Goal: Check status: Check status

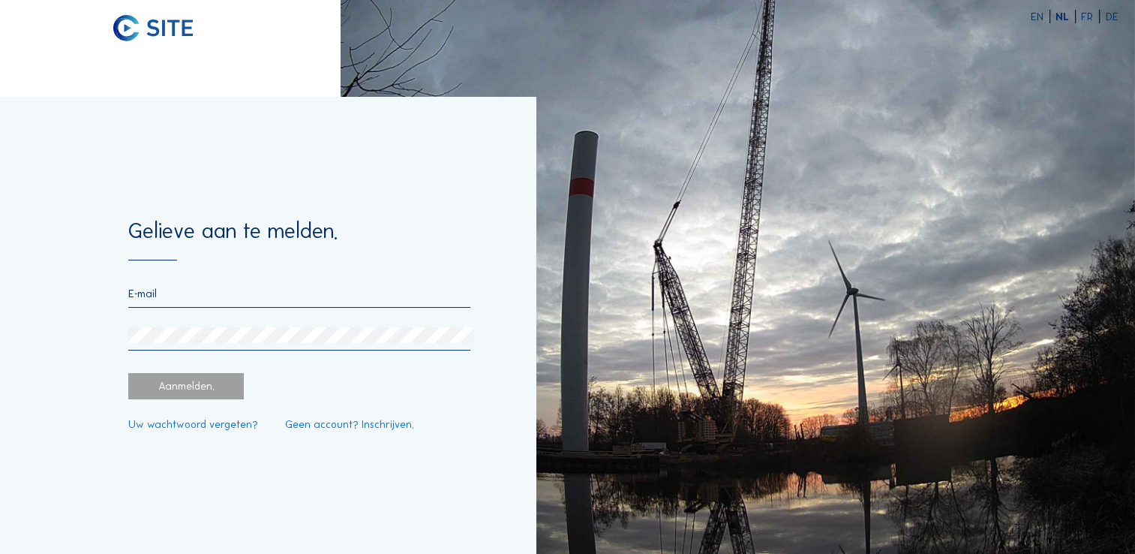
type input "[PERSON_NAME][EMAIL_ADDRESS][DOMAIN_NAME]"
click at [277, 356] on form "Gelieve aan te melden. [PERSON_NAME][EMAIL_ADDRESS][DOMAIN_NAME] Aanmelden. Uw …" at bounding box center [299, 325] width 342 height 209
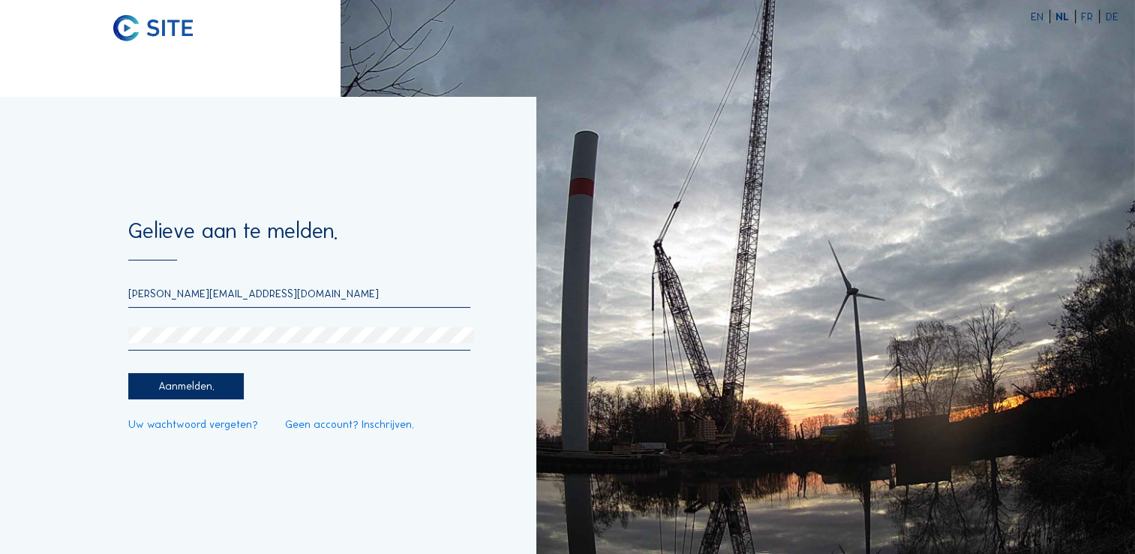
click at [195, 389] on div "Aanmelden." at bounding box center [186, 386] width 116 height 26
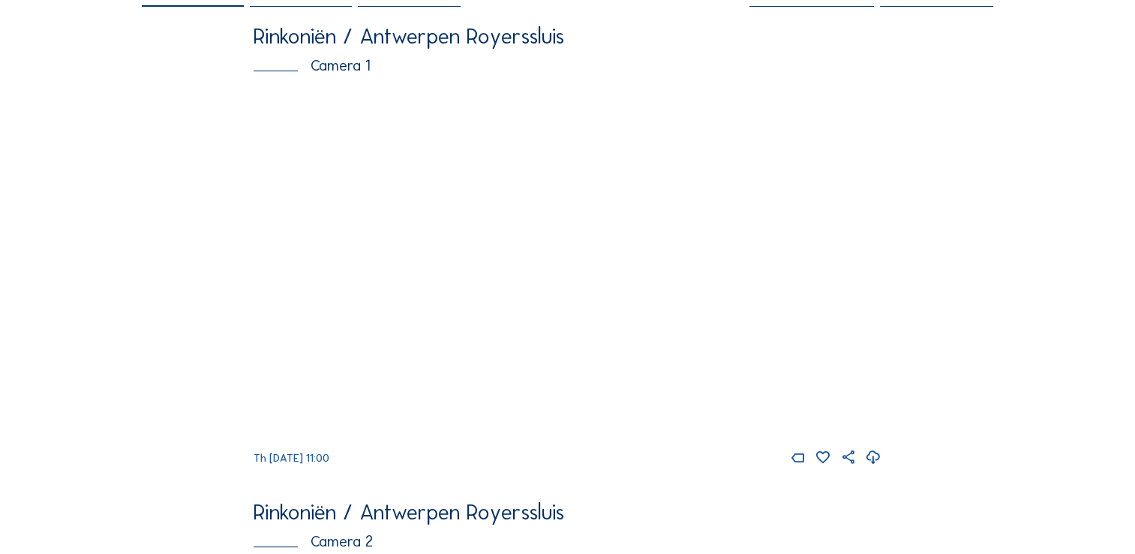
scroll to position [75, 0]
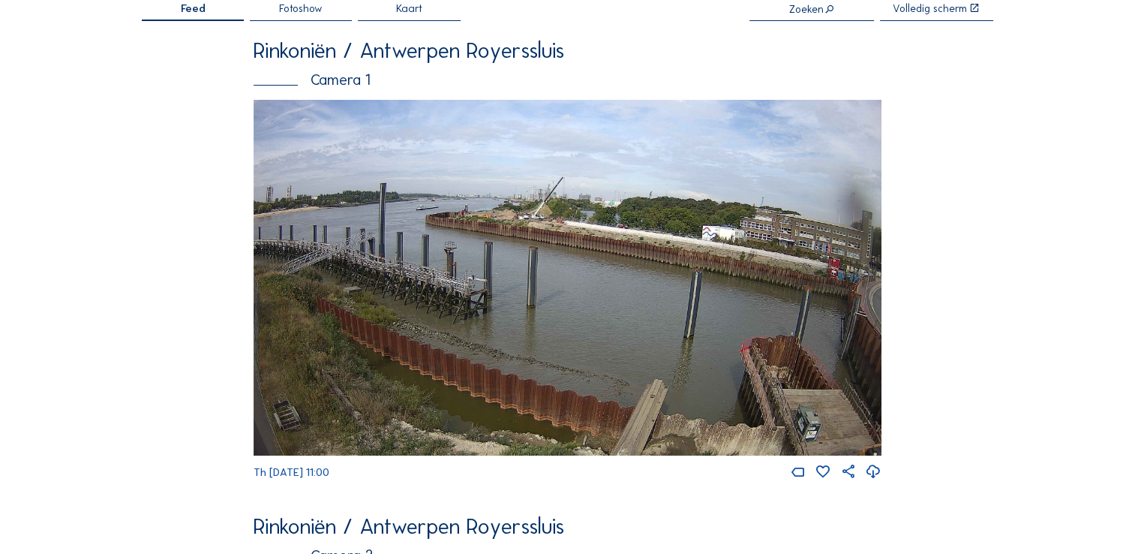
click at [501, 356] on img at bounding box center [568, 277] width 628 height 355
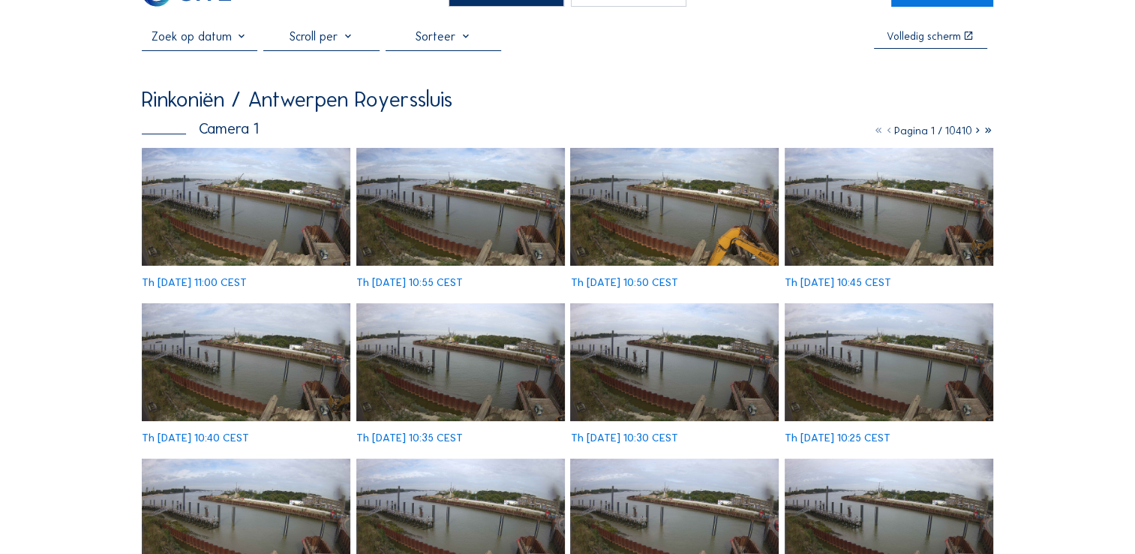
scroll to position [75, 0]
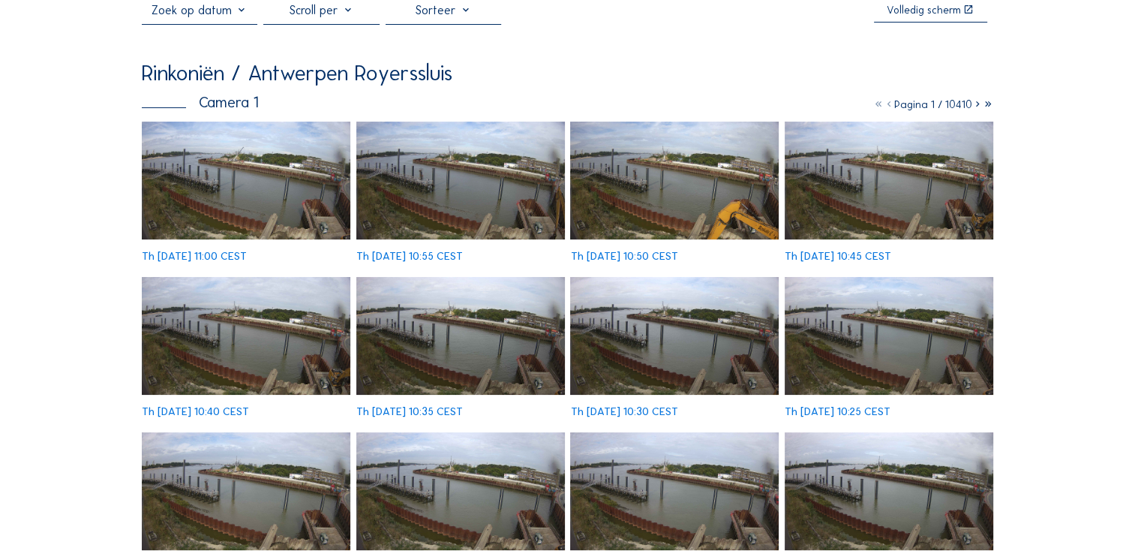
click at [486, 196] on img at bounding box center [460, 181] width 209 height 118
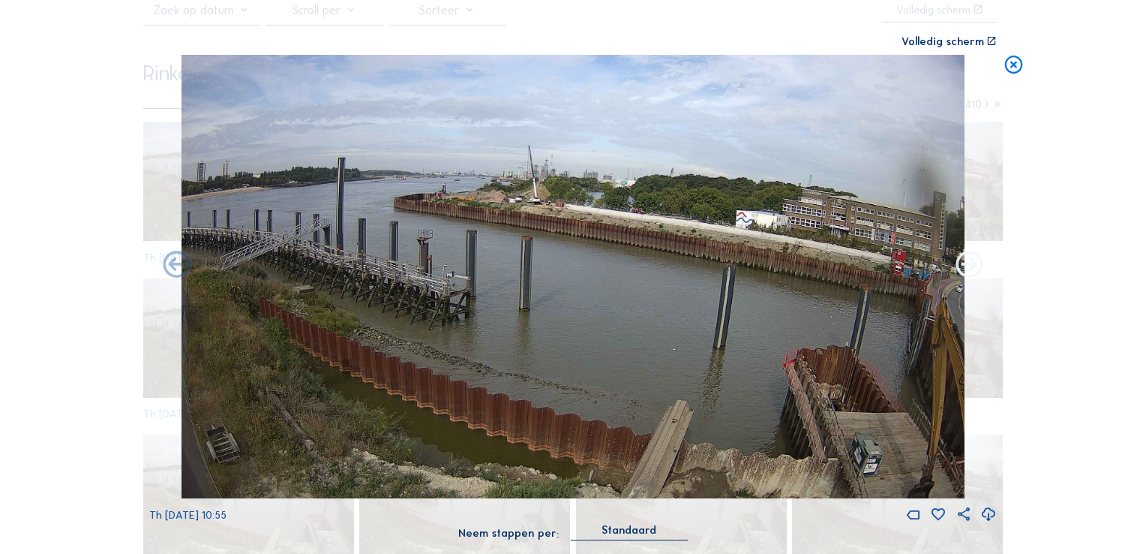
click at [965, 267] on icon at bounding box center [970, 265] width 32 height 32
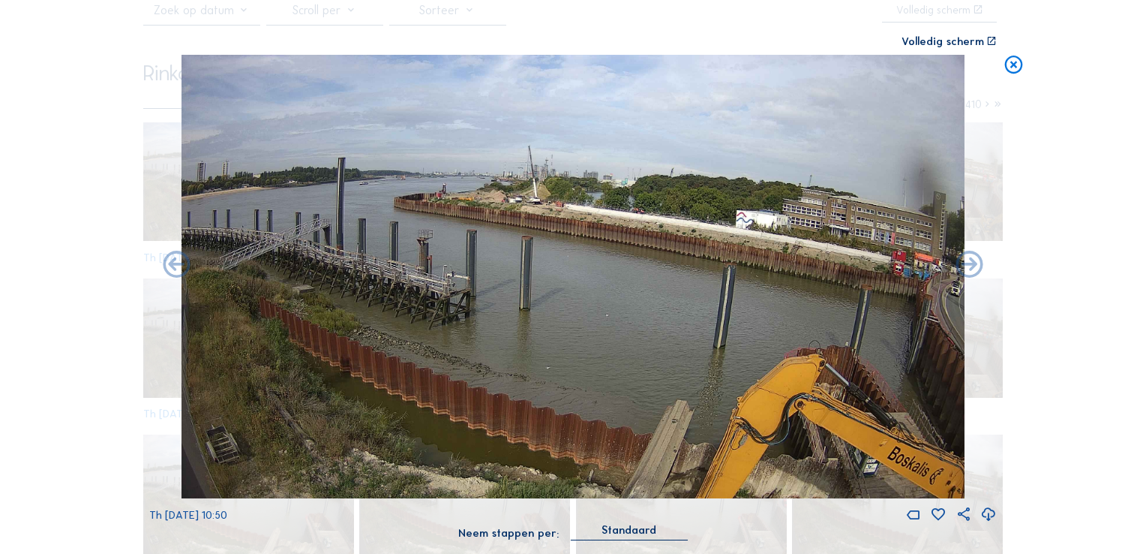
click at [965, 267] on icon at bounding box center [970, 265] width 32 height 32
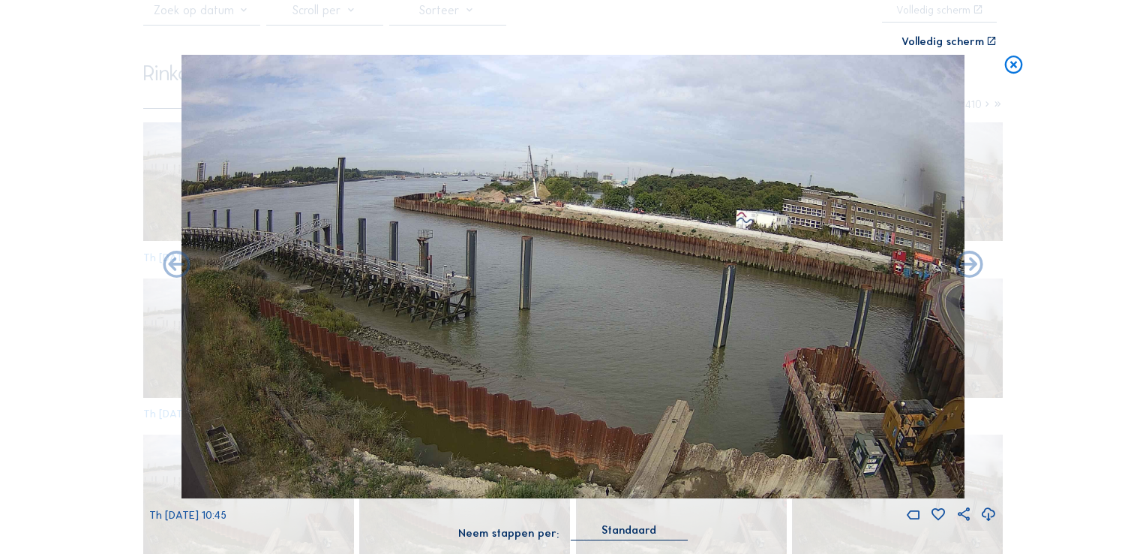
click at [965, 267] on icon at bounding box center [970, 265] width 32 height 32
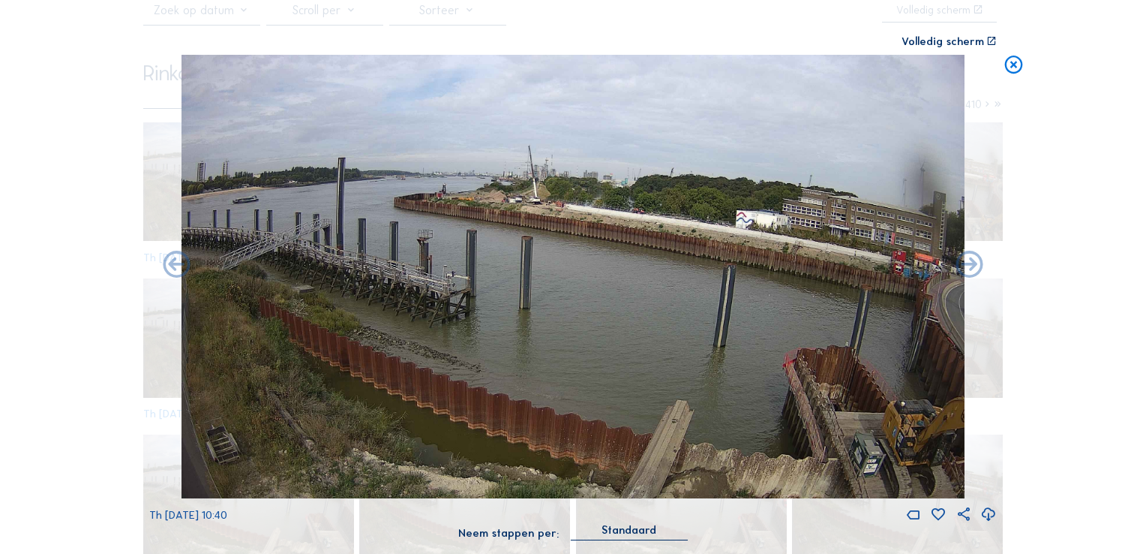
click at [965, 267] on icon at bounding box center [970, 265] width 32 height 32
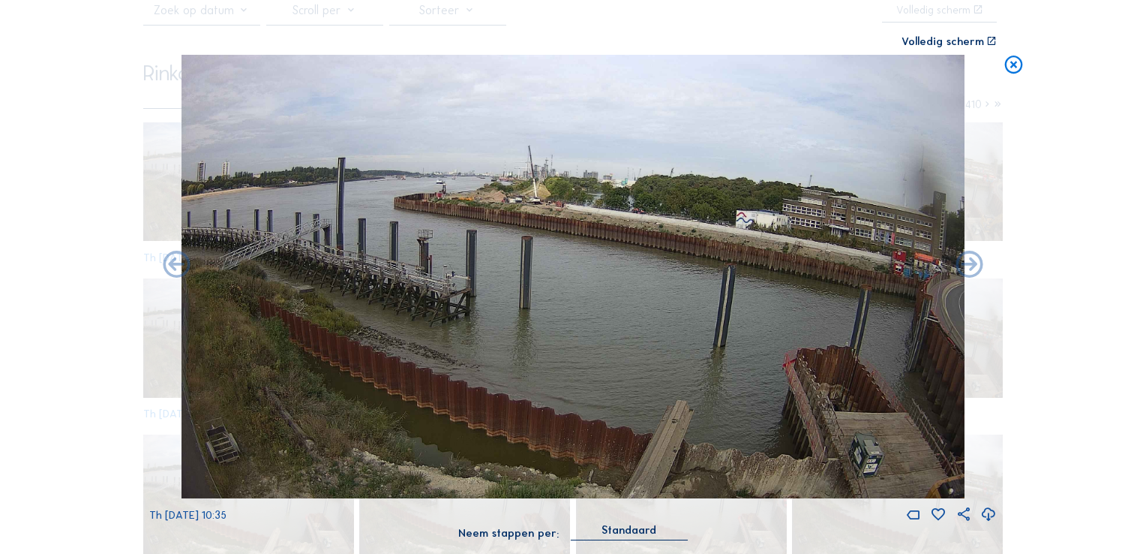
click at [965, 267] on icon at bounding box center [970, 265] width 32 height 32
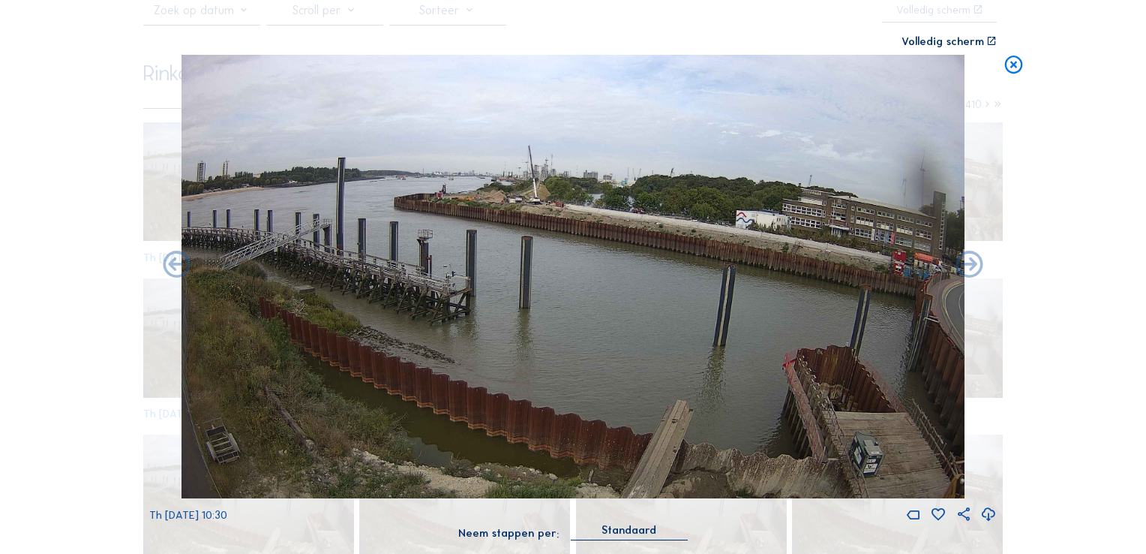
click at [965, 267] on icon at bounding box center [970, 265] width 32 height 32
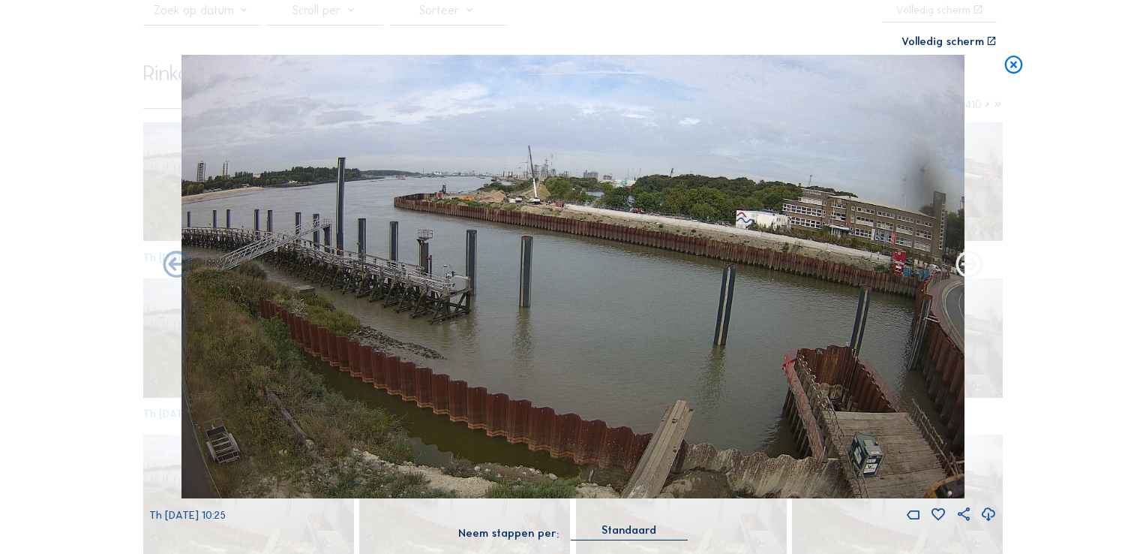
click at [972, 263] on icon at bounding box center [970, 265] width 32 height 32
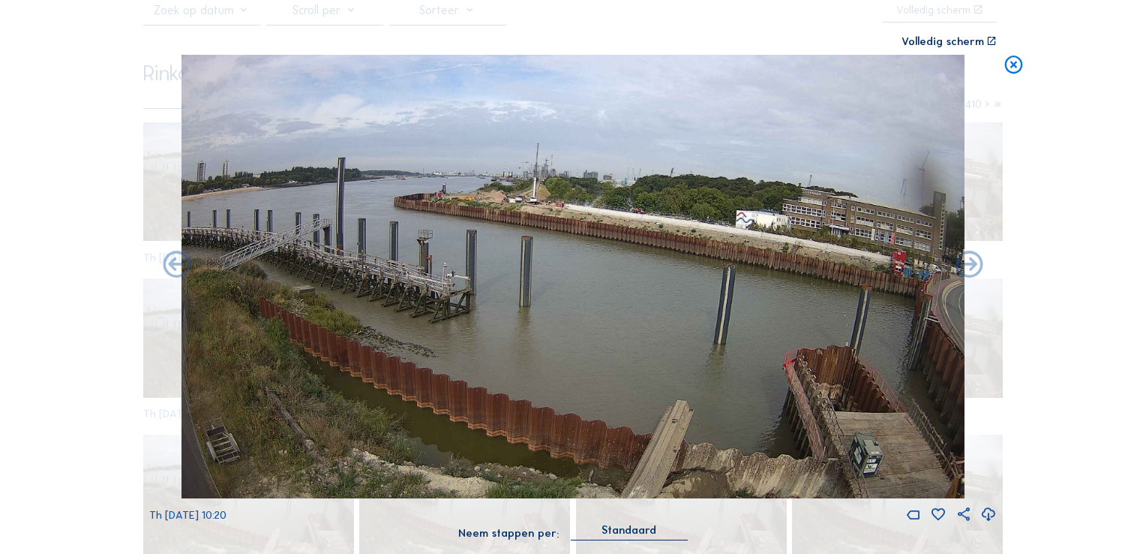
click at [972, 263] on icon at bounding box center [970, 265] width 32 height 32
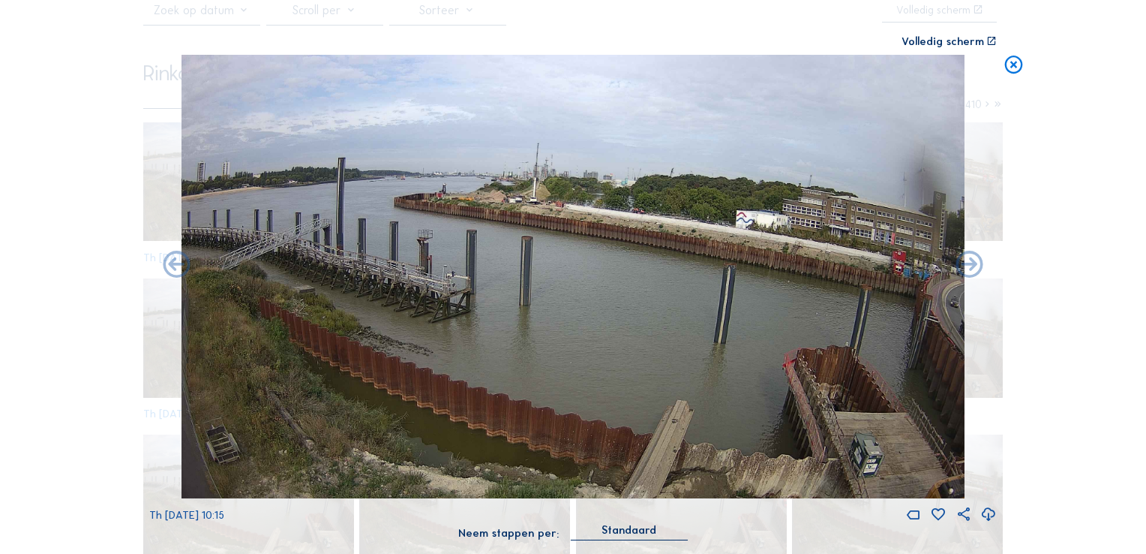
click at [972, 263] on icon at bounding box center [970, 265] width 32 height 32
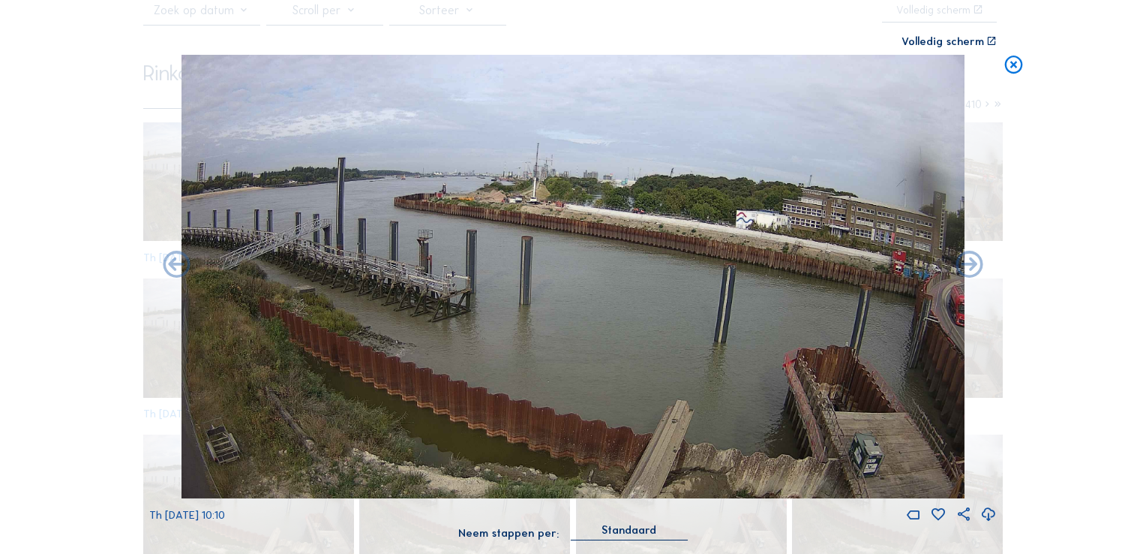
click at [972, 263] on icon at bounding box center [970, 265] width 32 height 32
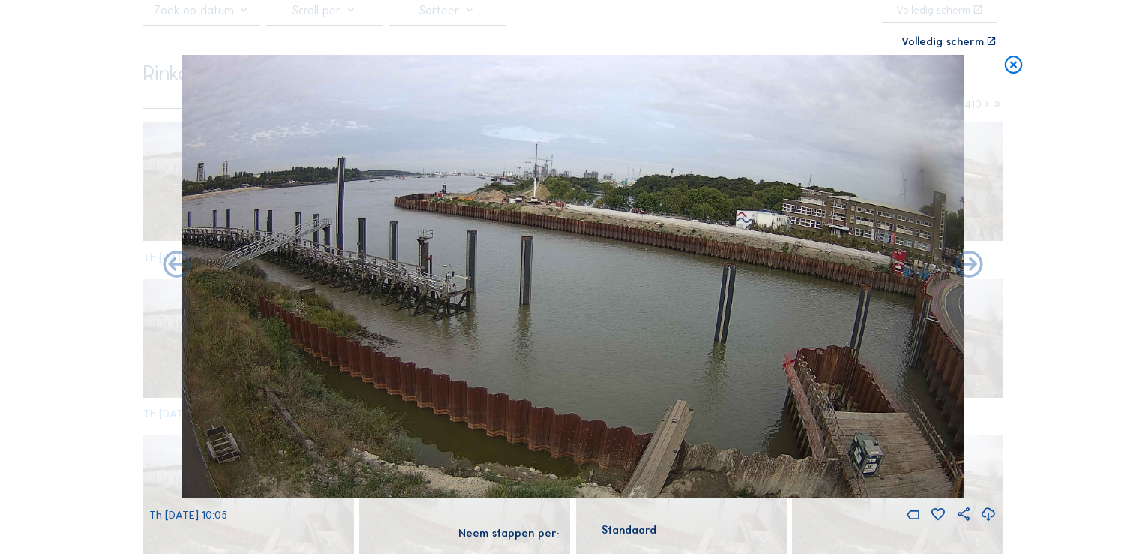
click at [972, 263] on icon at bounding box center [970, 265] width 32 height 32
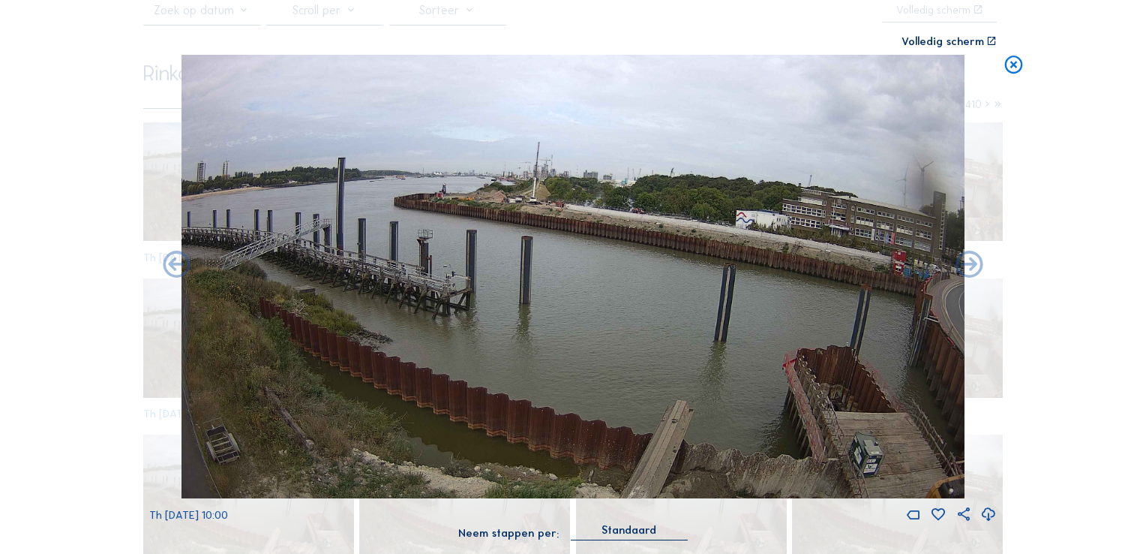
click at [972, 263] on icon at bounding box center [970, 265] width 32 height 32
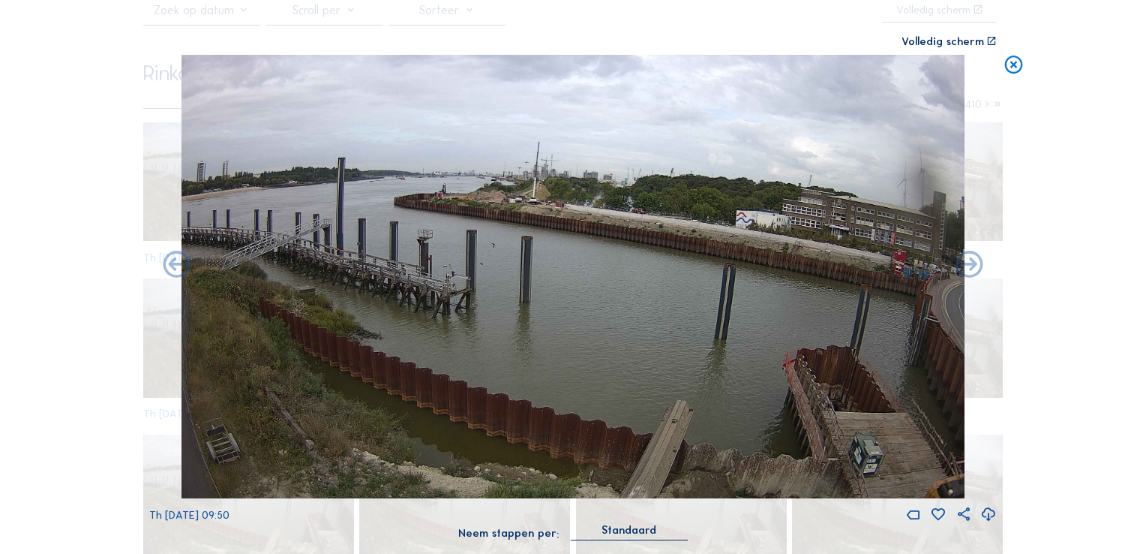
click at [1013, 70] on icon at bounding box center [1014, 66] width 22 height 23
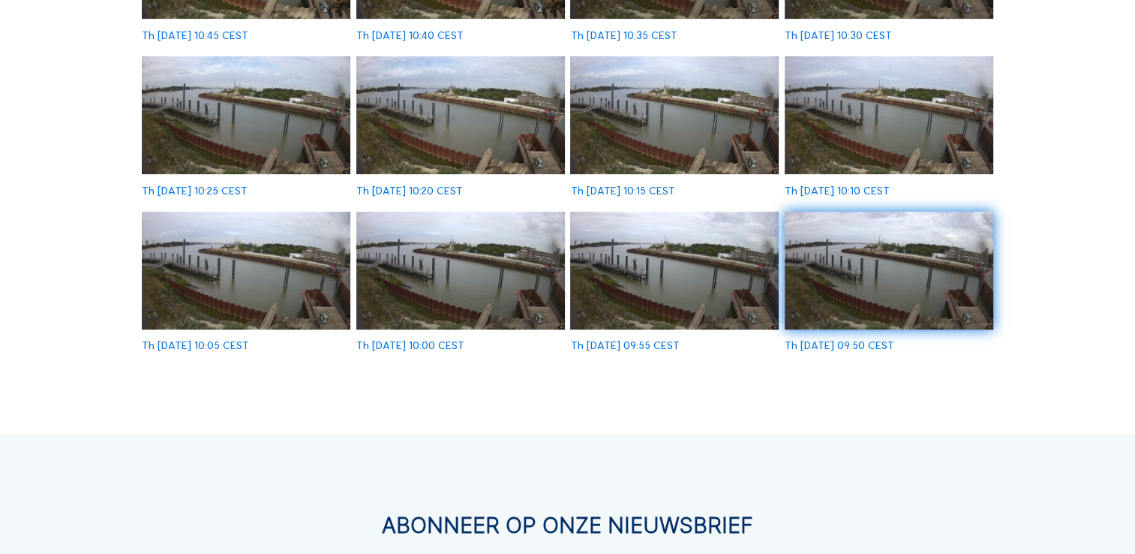
scroll to position [450, 0]
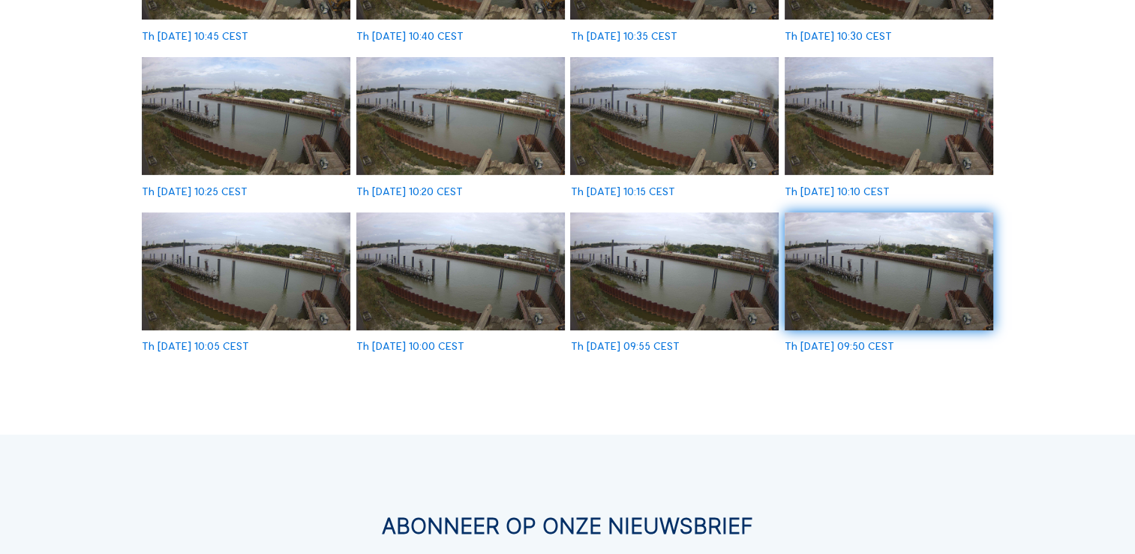
click at [851, 284] on img at bounding box center [889, 271] width 209 height 118
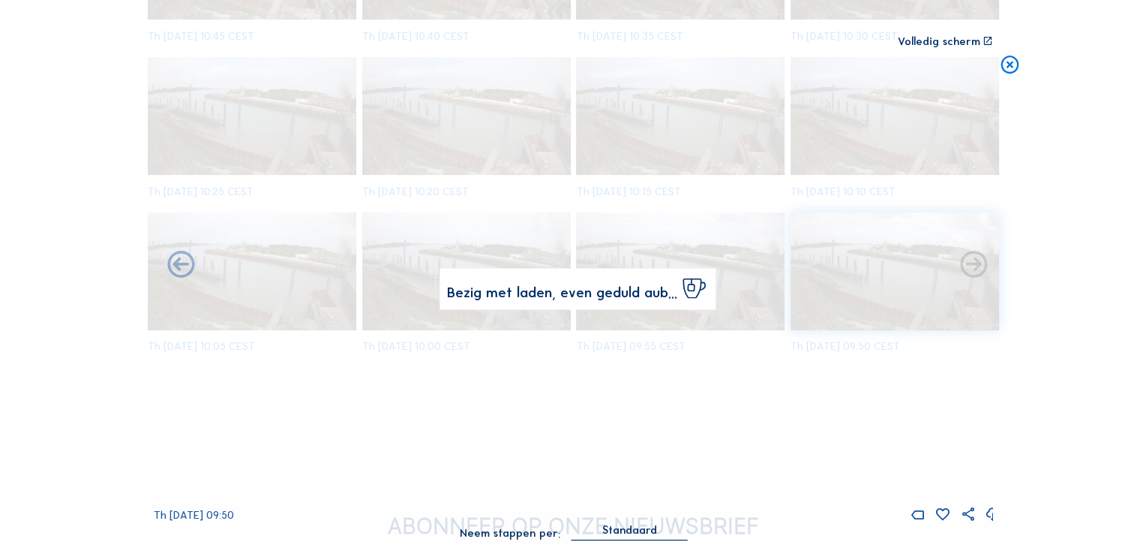
scroll to position [451, 0]
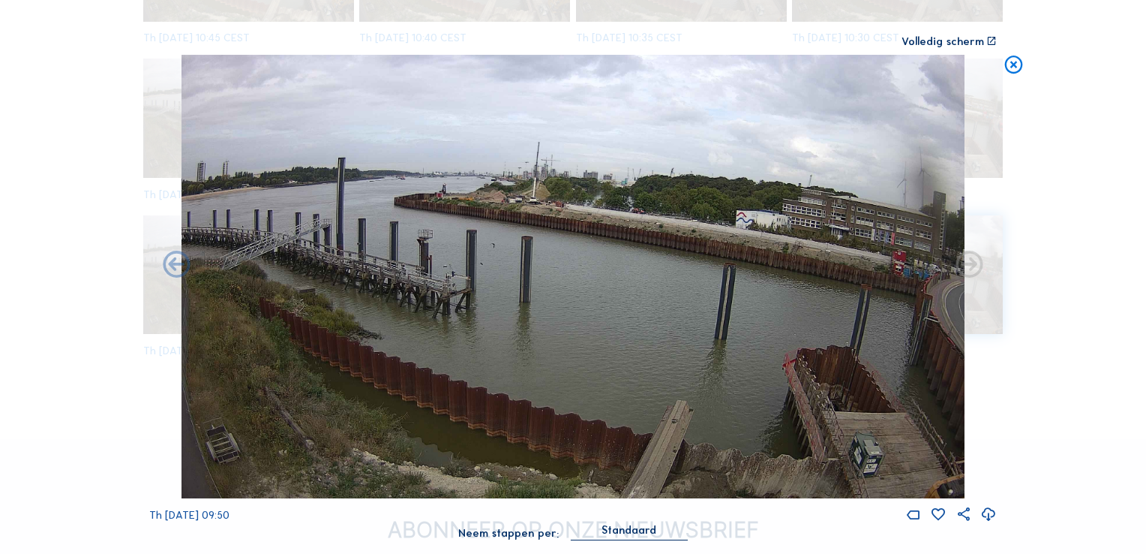
click at [1013, 65] on icon at bounding box center [1014, 66] width 22 height 23
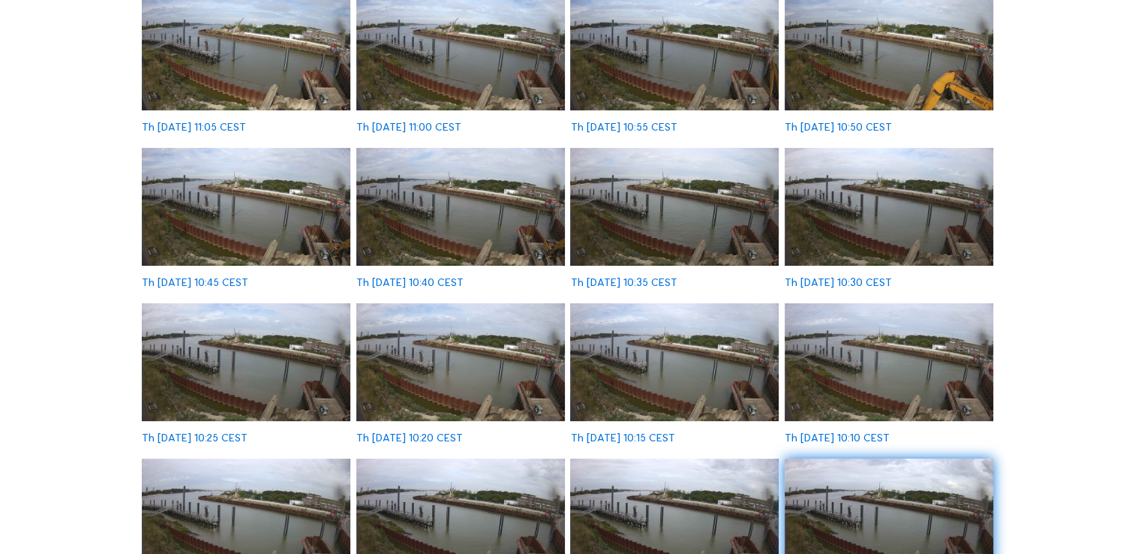
scroll to position [0, 0]
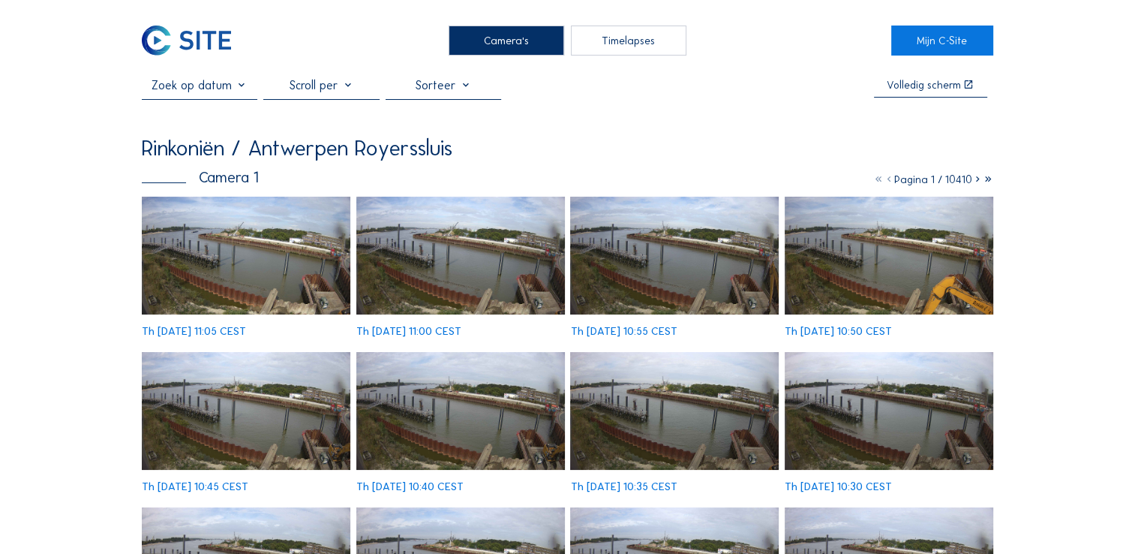
click at [974, 182] on icon at bounding box center [977, 180] width 11 height 14
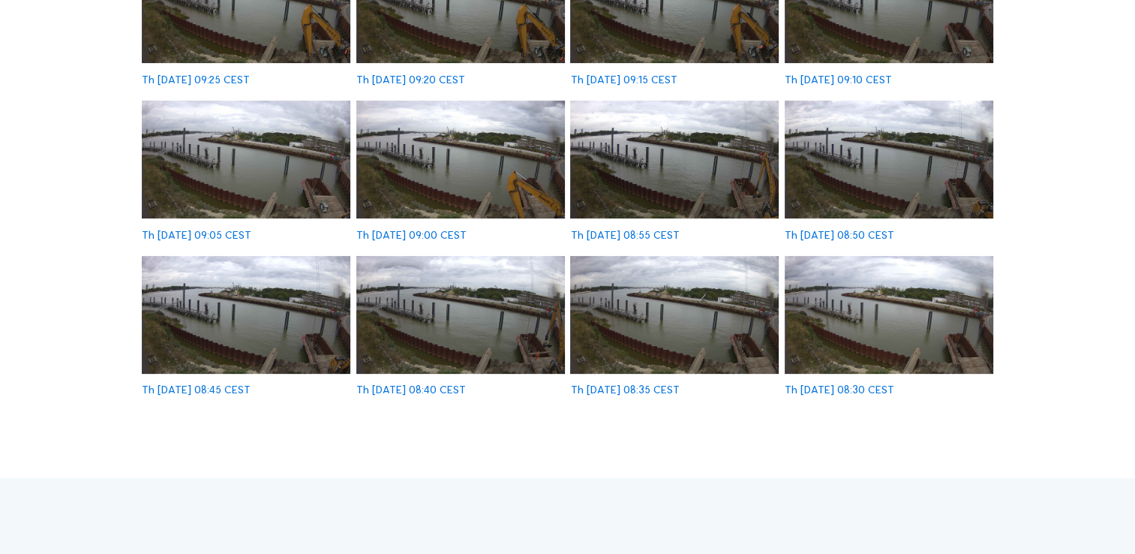
scroll to position [450, 0]
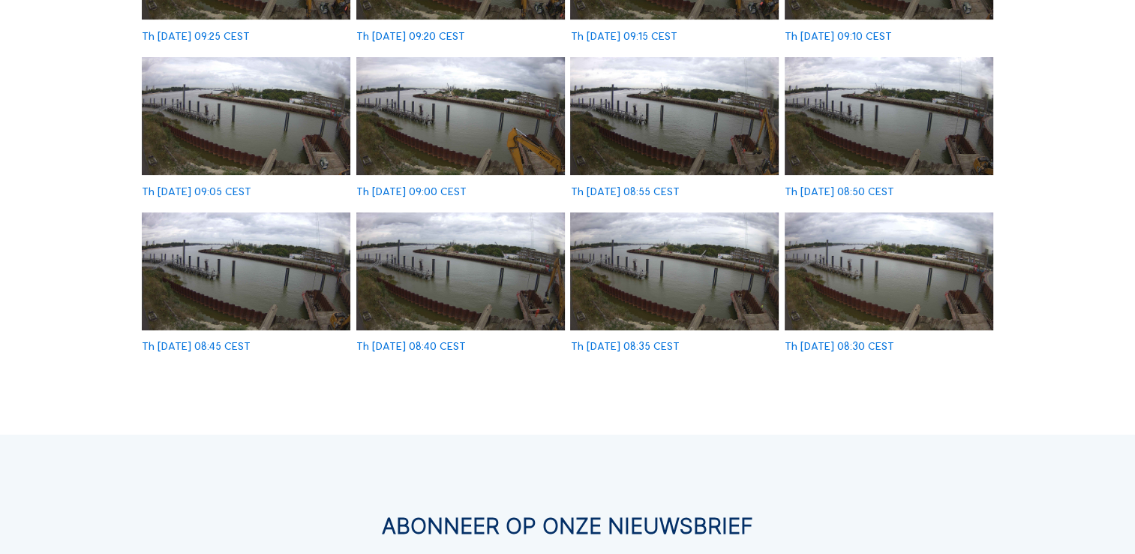
click at [688, 134] on img at bounding box center [674, 116] width 209 height 118
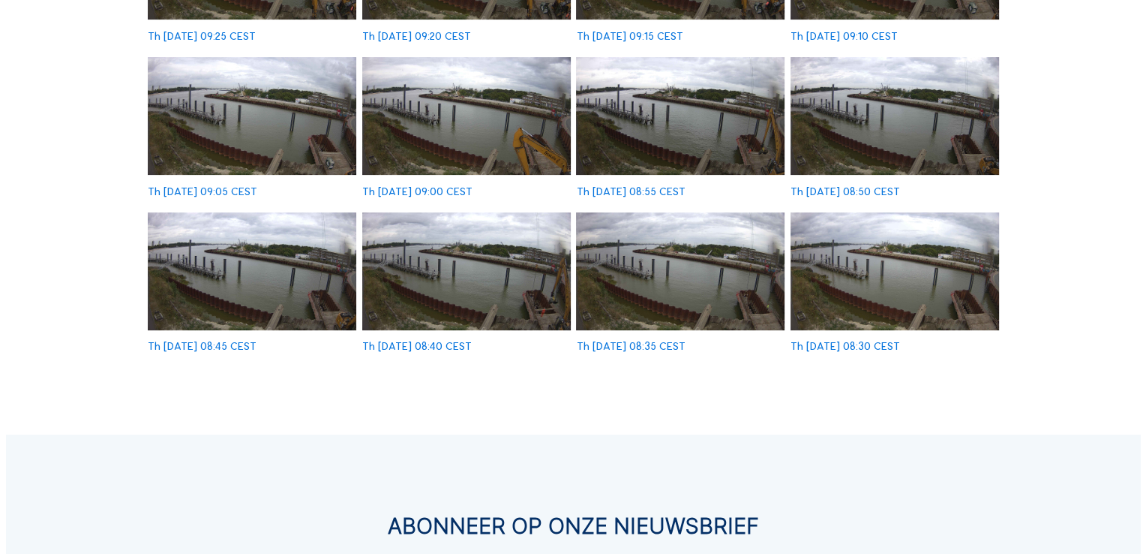
scroll to position [451, 0]
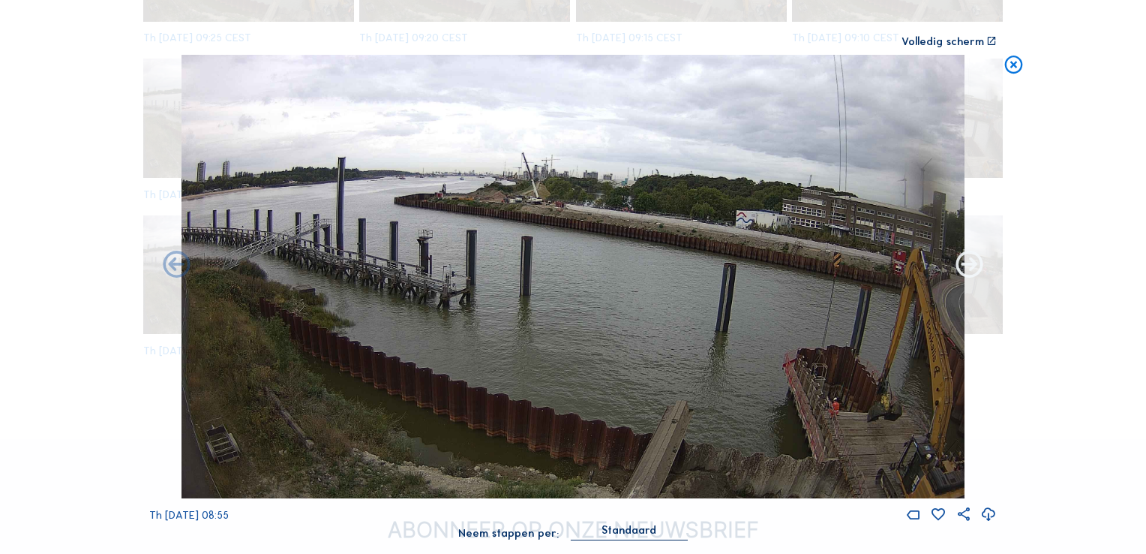
click at [969, 264] on icon at bounding box center [970, 265] width 32 height 32
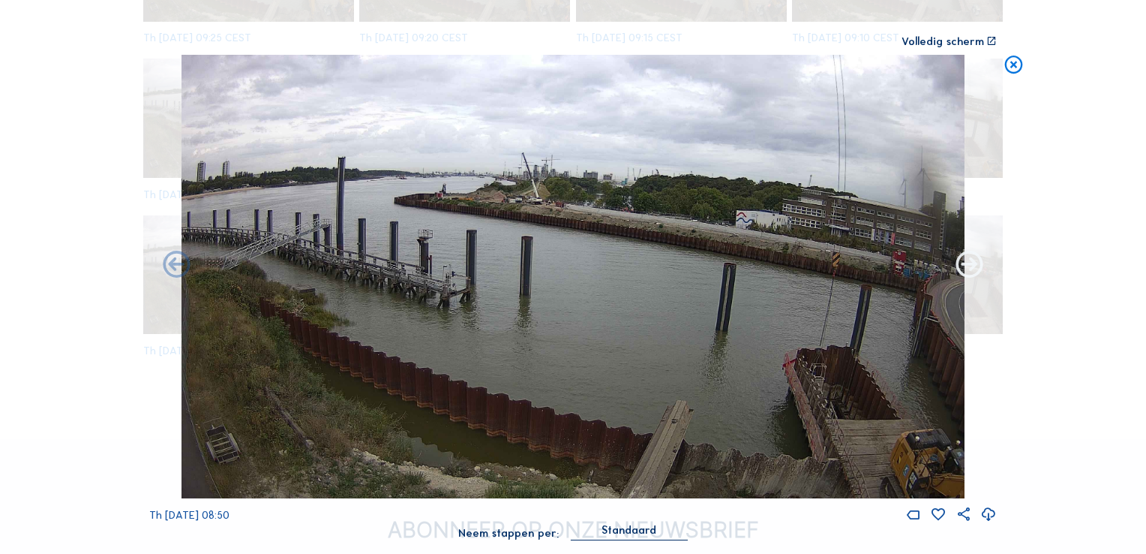
click at [970, 263] on icon at bounding box center [970, 265] width 32 height 32
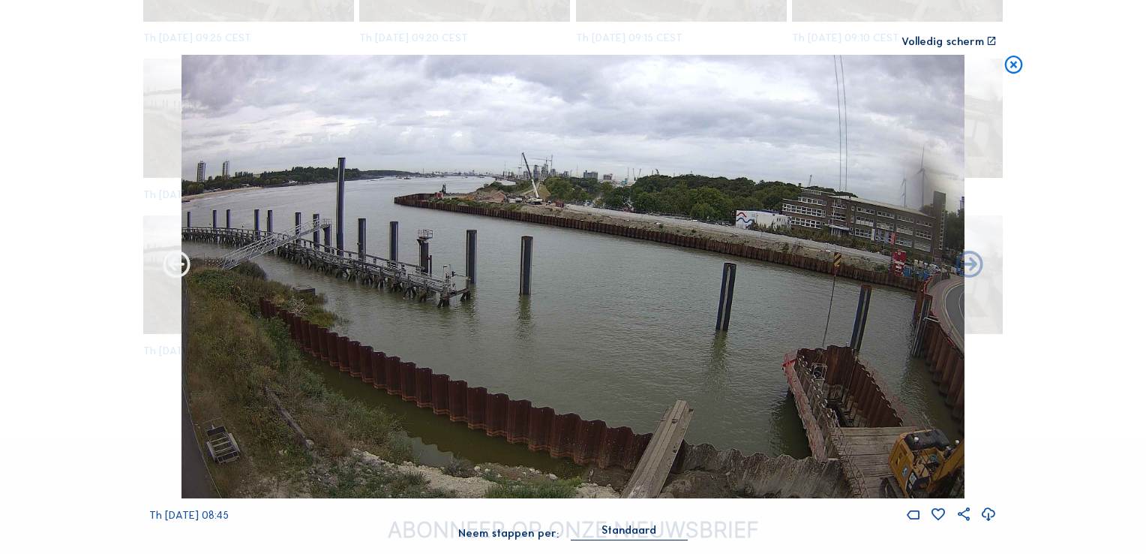
click at [174, 275] on icon at bounding box center [177, 265] width 32 height 32
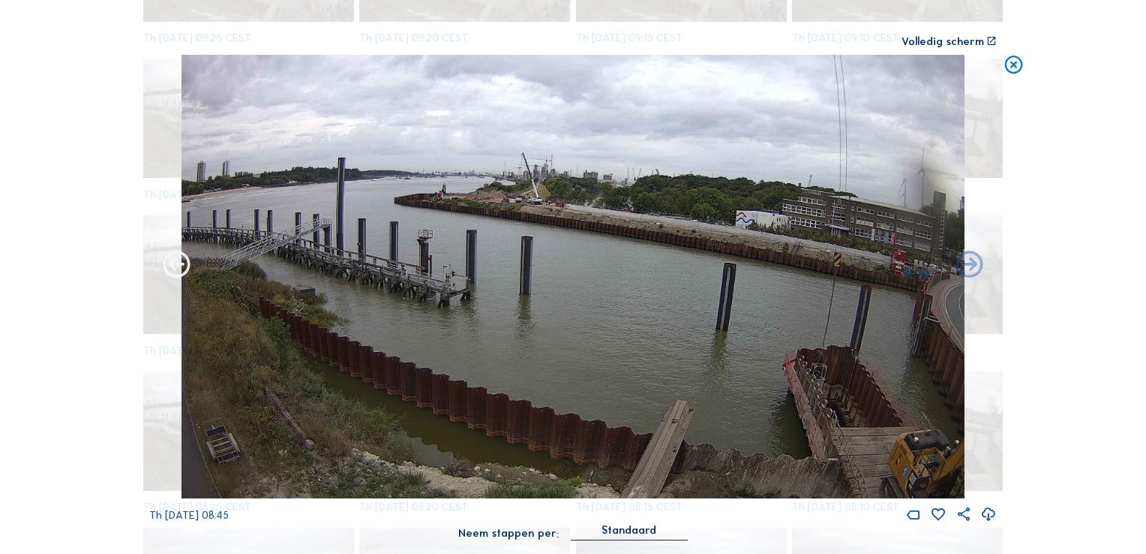
click at [174, 274] on icon at bounding box center [177, 265] width 32 height 32
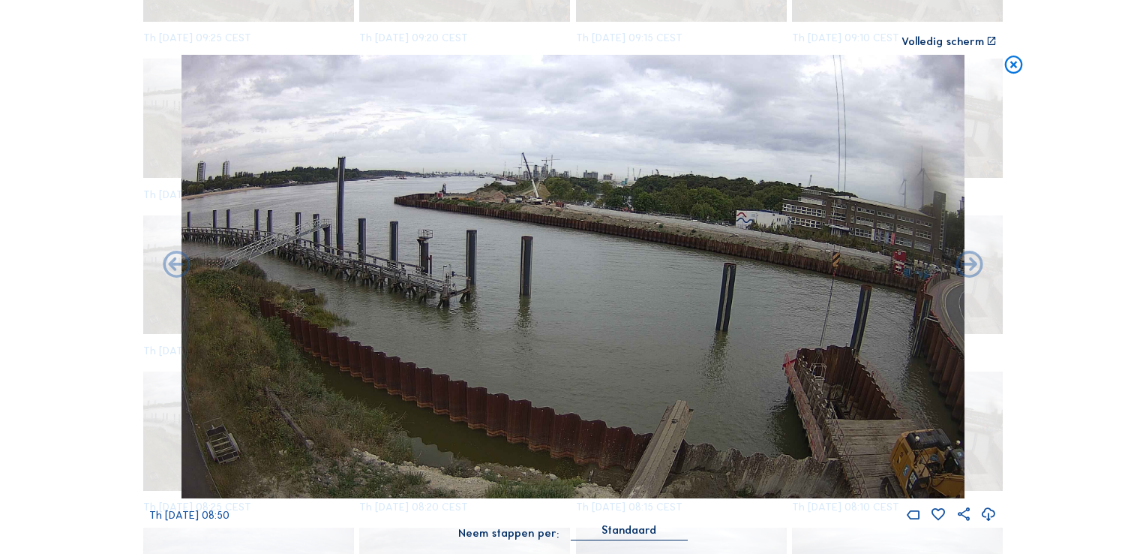
click at [174, 274] on icon at bounding box center [177, 265] width 32 height 32
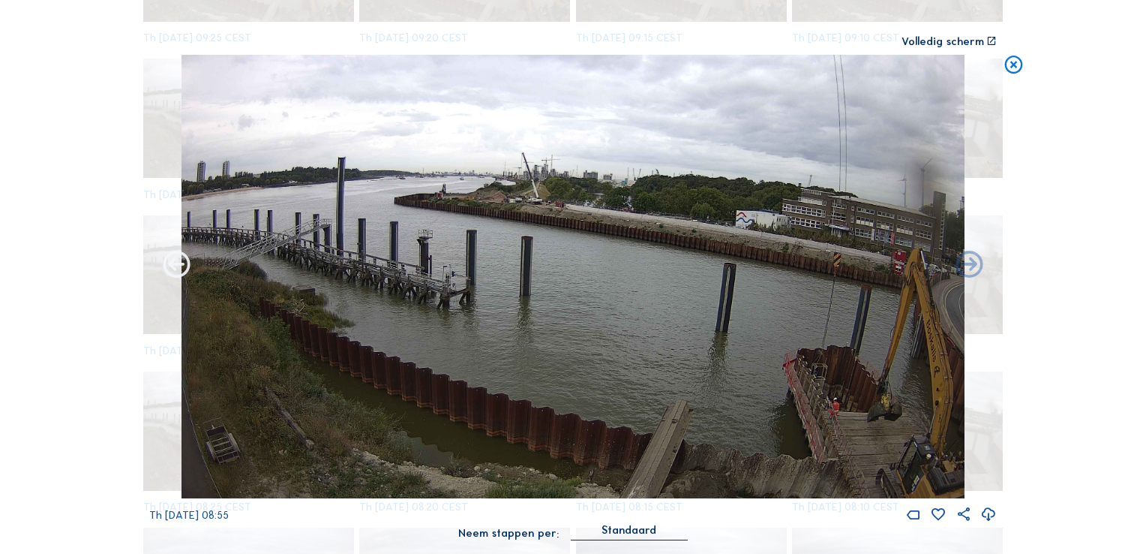
click at [176, 266] on icon at bounding box center [177, 265] width 32 height 32
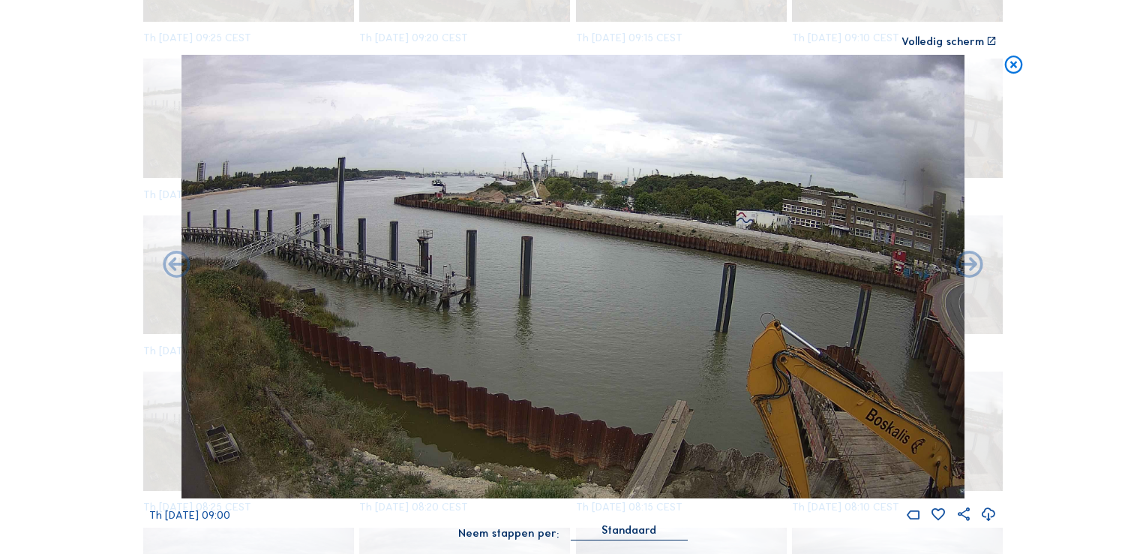
click at [1019, 74] on icon at bounding box center [1014, 66] width 22 height 23
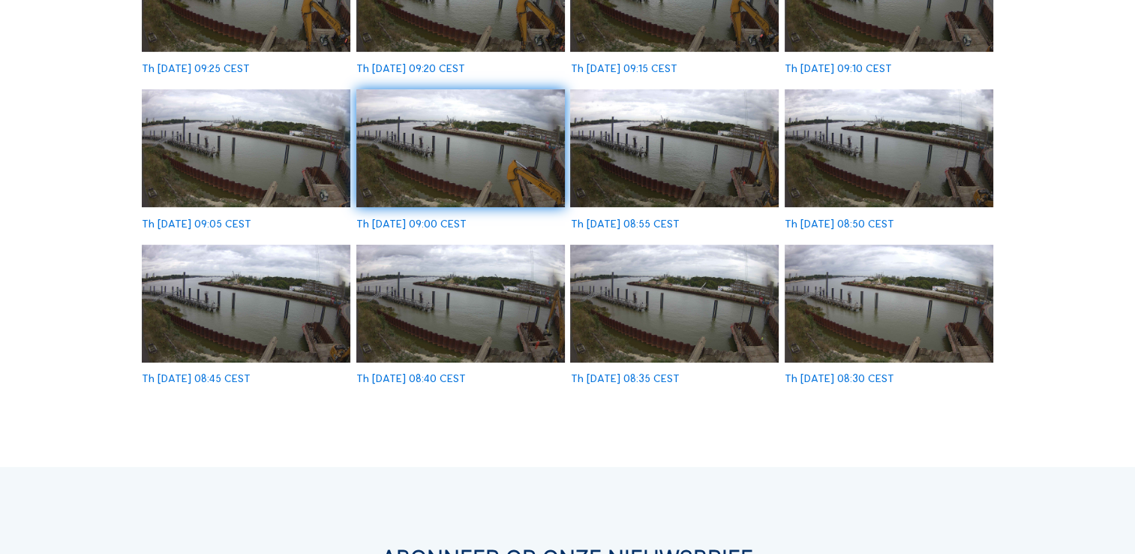
scroll to position [600, 0]
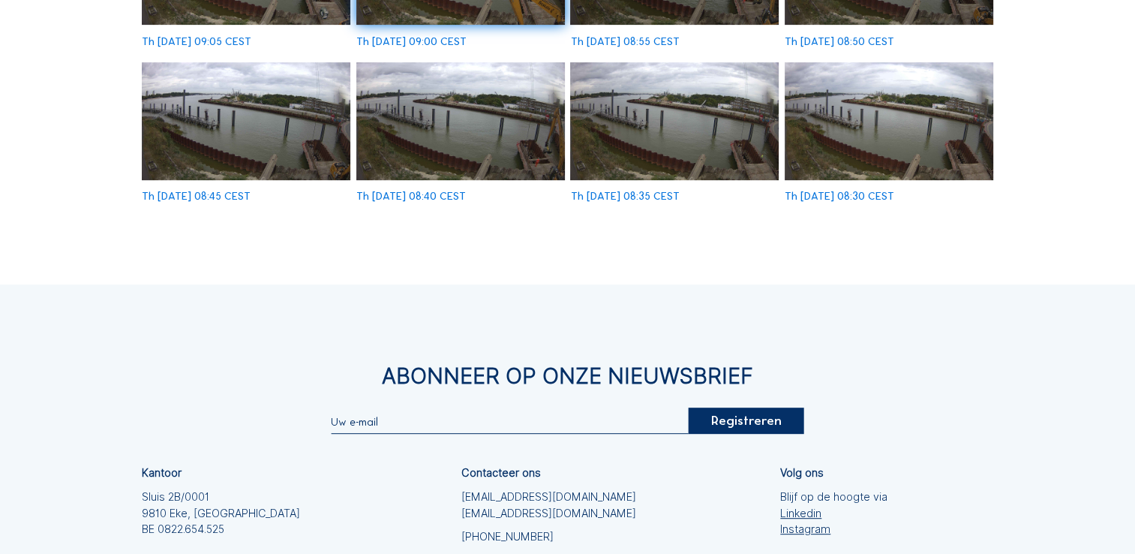
click at [487, 141] on img at bounding box center [460, 121] width 209 height 118
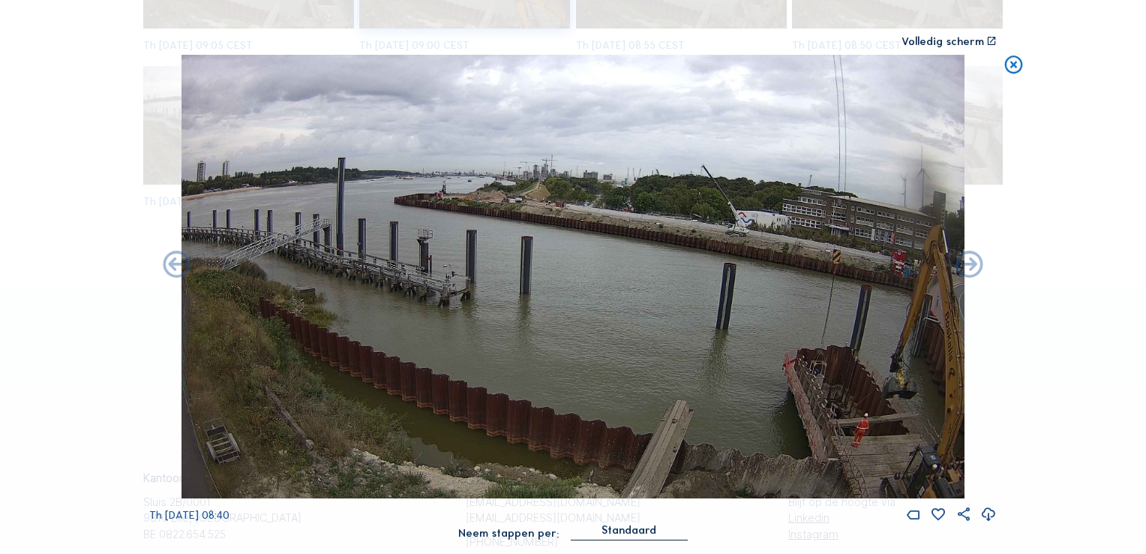
click at [1017, 66] on icon at bounding box center [1014, 66] width 22 height 23
